Goal: Transaction & Acquisition: Purchase product/service

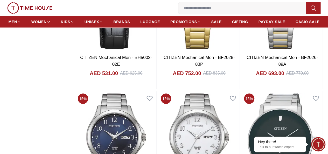
scroll to position [856, 0]
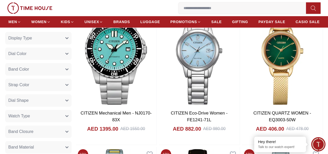
scroll to position [240, 0]
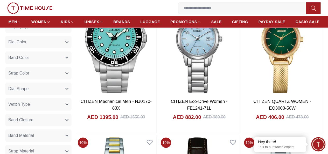
click at [68, 105] on icon "button" at bounding box center [67, 104] width 3 height 1
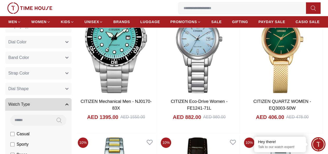
click at [68, 105] on icon "button" at bounding box center [67, 104] width 3 height 1
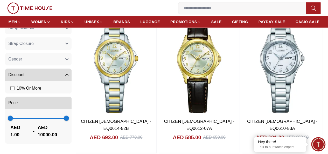
scroll to position [363, 0]
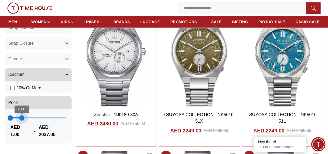
type input "****"
drag, startPoint x: 107, startPoint y: 125, endPoint x: 48, endPoint y: 132, distance: 59.0
click at [49, 134] on div "1 2001 AED 1.00 - AED 2001.00" at bounding box center [38, 126] width 66 height 35
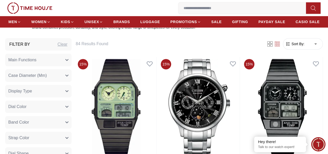
scroll to position [174, 0]
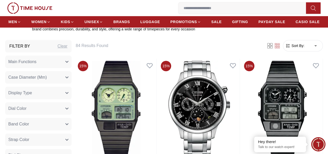
click at [68, 63] on icon "button" at bounding box center [66, 61] width 3 height 3
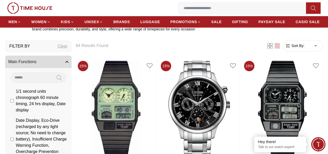
click at [68, 63] on icon "button" at bounding box center [67, 61] width 3 height 1
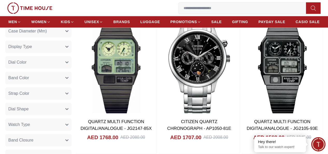
scroll to position [223, 0]
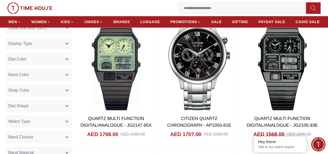
click at [68, 123] on icon "button" at bounding box center [66, 121] width 3 height 3
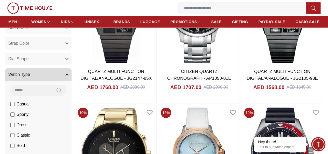
scroll to position [8, 0]
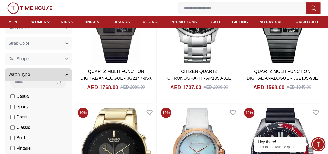
click at [72, 79] on button "Watch Type" at bounding box center [38, 74] width 66 height 12
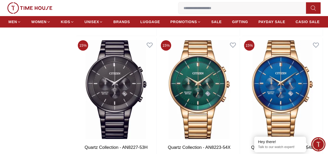
scroll to position [909, 0]
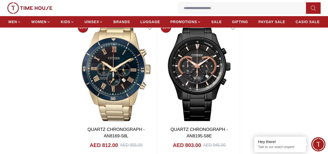
scroll to position [1061, 0]
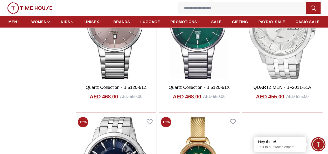
scroll to position [2078, 0]
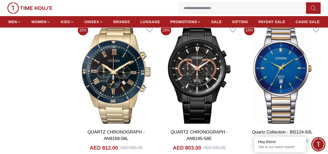
scroll to position [1120, 0]
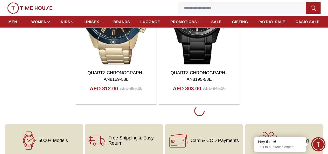
scroll to position [363, 0]
